Goal: Navigation & Orientation: Find specific page/section

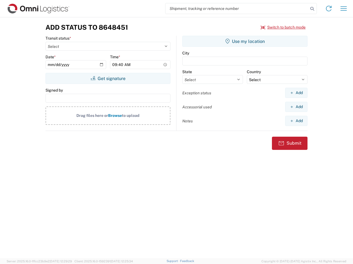
click at [237, 9] on input "search" at bounding box center [236, 8] width 143 height 10
click at [312, 9] on icon at bounding box center [312, 9] width 8 height 8
click at [328, 9] on icon at bounding box center [328, 8] width 9 height 9
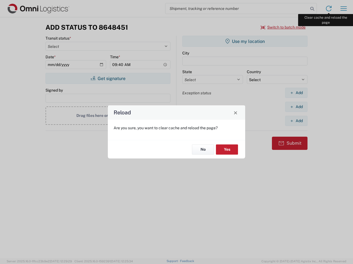
click at [343, 9] on div "Reload Are you sure, you want to clear cache and reload the page? No Yes" at bounding box center [176, 132] width 353 height 264
click at [283, 27] on div "Reload Are you sure, you want to clear cache and reload the page? No Yes" at bounding box center [176, 132] width 353 height 264
click at [108, 79] on div "Reload Are you sure, you want to clear cache and reload the page? No Yes" at bounding box center [176, 132] width 353 height 264
click at [245, 41] on div "Reload Are you sure, you want to clear cache and reload the page? No Yes" at bounding box center [176, 132] width 353 height 264
click at [296, 93] on div "Reload Are you sure, you want to clear cache and reload the page? No Yes" at bounding box center [176, 132] width 353 height 264
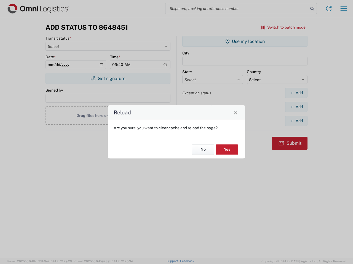
click at [296, 107] on div "Reload Are you sure, you want to clear cache and reload the page? No Yes" at bounding box center [176, 132] width 353 height 264
click at [296, 121] on div "Reload Are you sure, you want to clear cache and reload the page? No Yes" at bounding box center [176, 132] width 353 height 264
